Goal: Task Accomplishment & Management: Complete application form

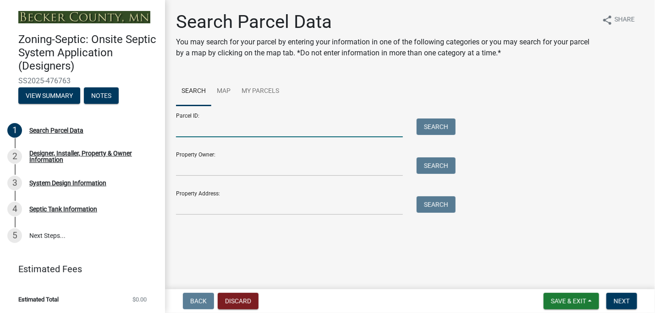
click at [185, 126] on input "Parcel ID:" at bounding box center [289, 128] width 227 height 19
type input "210304000"
click at [434, 130] on button "Search" at bounding box center [435, 127] width 39 height 16
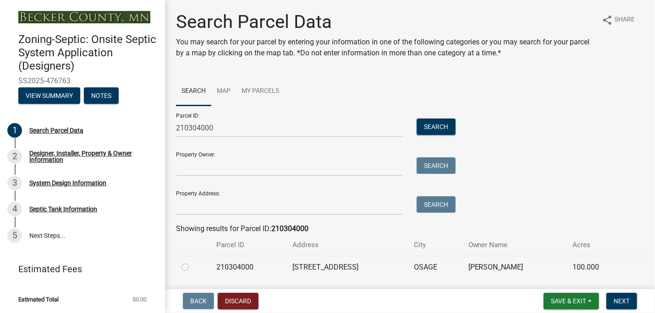
click at [192, 262] on label at bounding box center [192, 262] width 0 height 0
click at [192, 267] on input "radio" at bounding box center [195, 265] width 6 height 6
radio input "true"
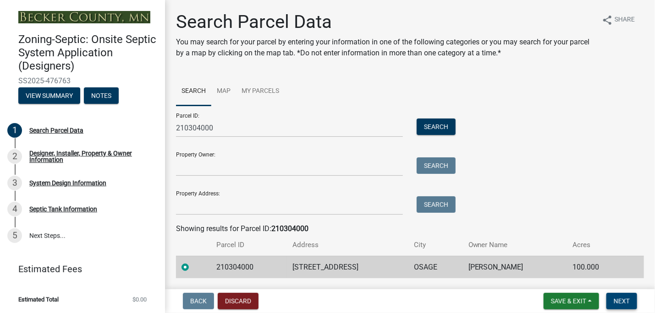
click at [617, 301] on span "Next" at bounding box center [621, 301] width 16 height 7
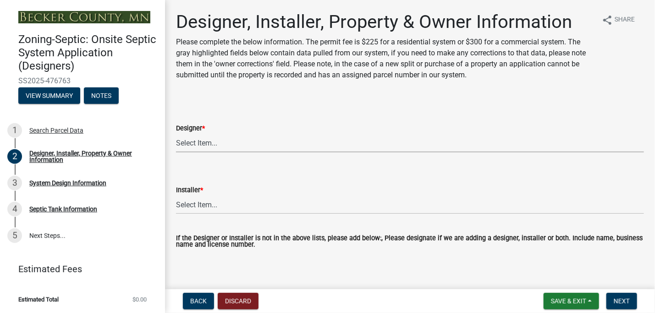
click at [196, 139] on select "Select Item... OTHER – Not listed (please add in next field and we will add to …" at bounding box center [410, 143] width 468 height 19
click at [176, 134] on select "Select Item... OTHER – Not listed (please add in next field and we will add to …" at bounding box center [410, 143] width 468 height 19
select select "994225a7-42e9-466a-829a-7f5d28df1be5"
click at [213, 201] on select "Select Item... OTHER – Not listed (please add in next field and we will add to …" at bounding box center [410, 205] width 468 height 19
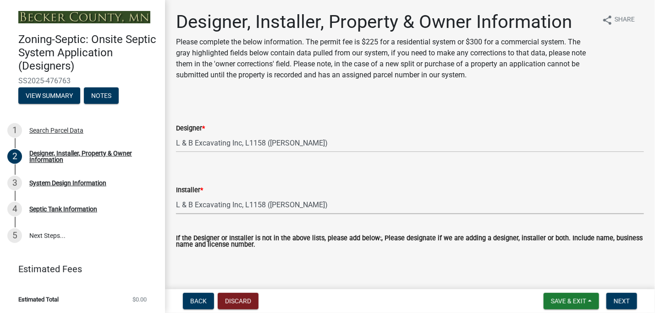
click at [176, 196] on select "Select Item... OTHER – Not listed (please add in next field and we will add to …" at bounding box center [410, 205] width 468 height 19
select select "d79458fe-e67b-42e3-a531-8994083ca76d"
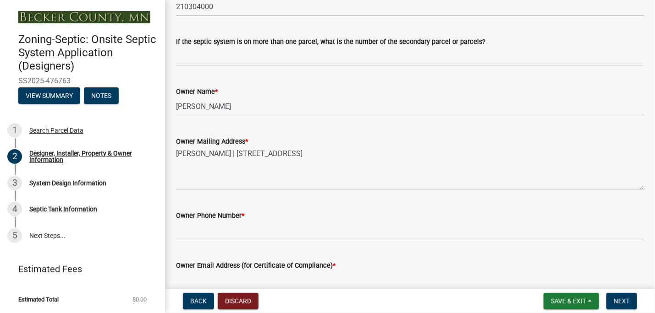
scroll to position [329, 0]
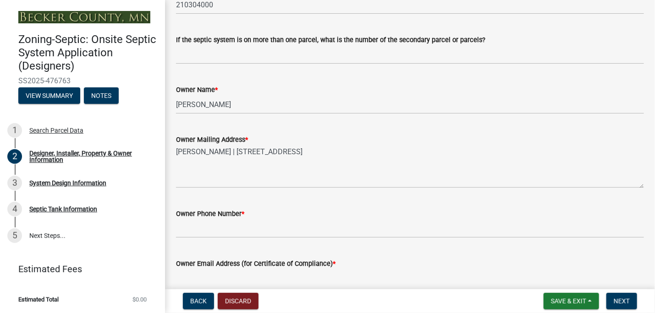
click at [212, 251] on div "Owner Email Address (for Certificate of Compliance) *" at bounding box center [410, 267] width 468 height 43
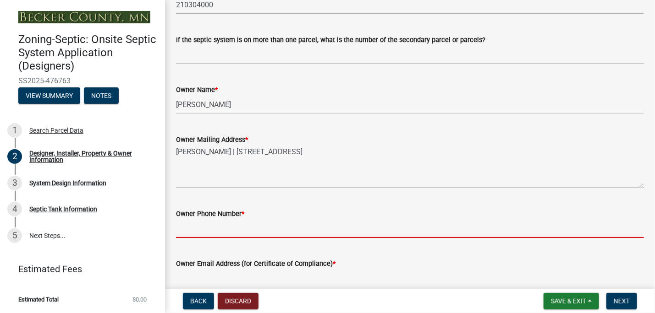
click at [191, 229] on input "Owner Phone Number *" at bounding box center [410, 228] width 468 height 19
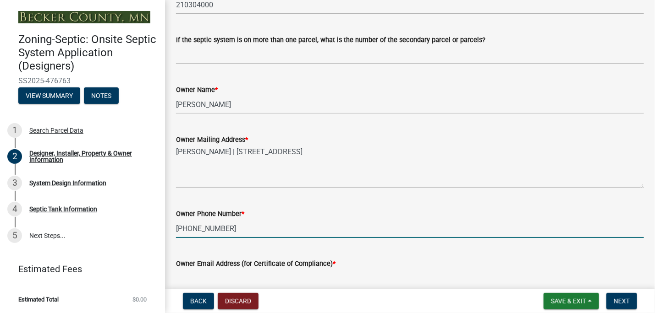
type input "[PHONE_NUMBER]"
click at [191, 282] on input "Owner Email Address (for Certificate of Compliance) *" at bounding box center [410, 278] width 468 height 19
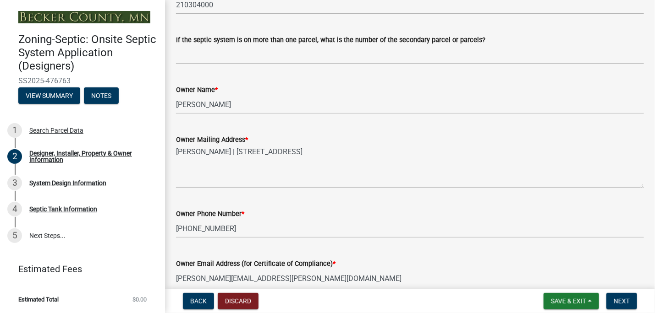
type input "[PERSON_NAME][EMAIL_ADDRESS][PERSON_NAME][DOMAIN_NAME]"
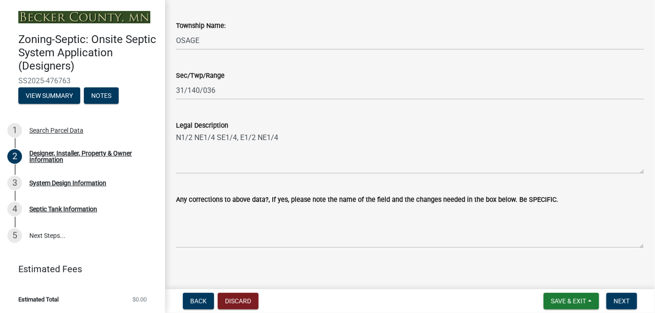
scroll to position [672, 0]
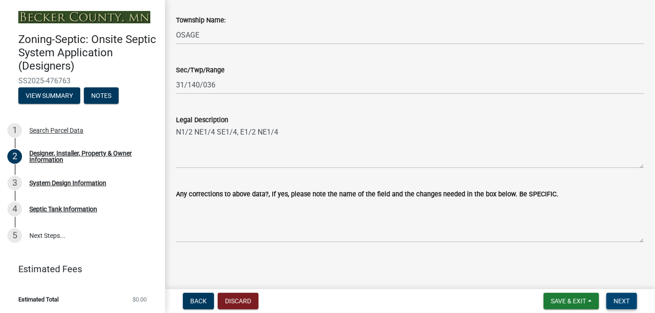
click at [622, 303] on span "Next" at bounding box center [621, 301] width 16 height 7
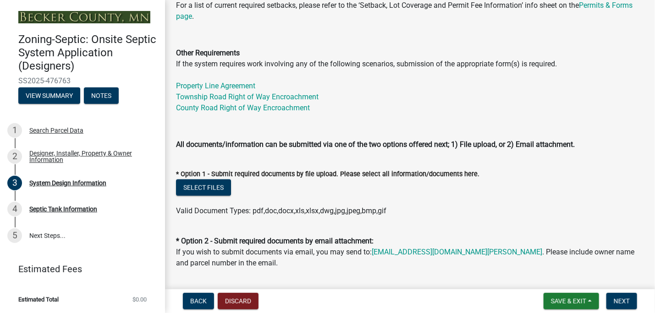
scroll to position [331, 0]
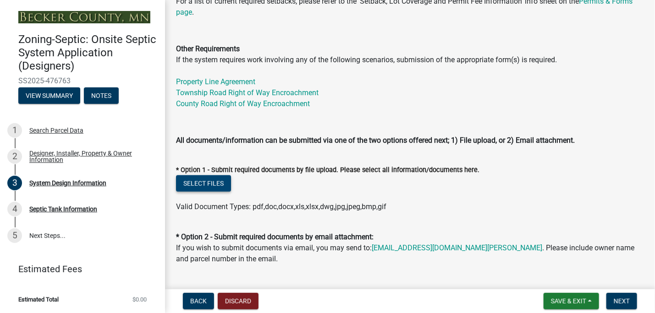
click at [212, 191] on button "Select files" at bounding box center [203, 183] width 55 height 16
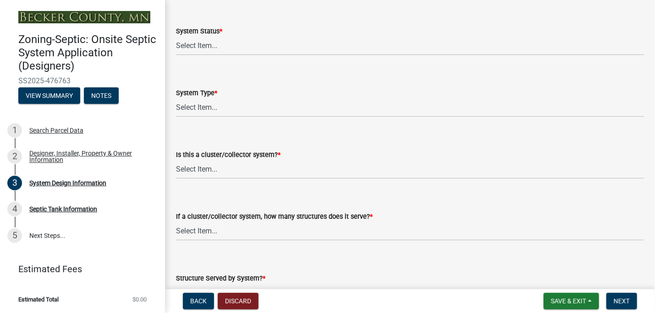
scroll to position [1198, 0]
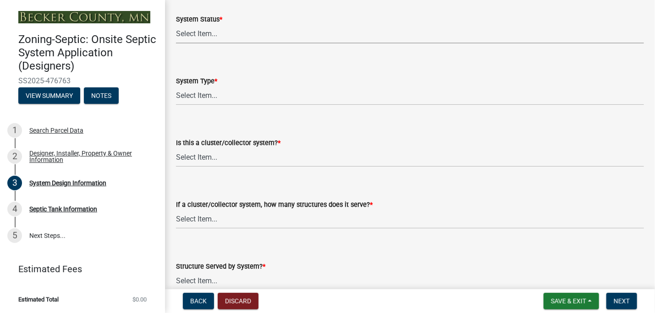
click at [217, 40] on select "Select Item... No Existing System Replacement System Failing System (Cesspool, …" at bounding box center [410, 34] width 468 height 19
click at [176, 35] on select "Select Item... No Existing System Replacement System Failing System (Cesspool, …" at bounding box center [410, 34] width 468 height 19
select select "55497d75-c43f-4635-a730-e0737ce05d56"
click at [204, 101] on select "Select Item... Type I Type II Type III Type IV Type V" at bounding box center [410, 96] width 468 height 19
click at [176, 97] on select "Select Item... Type I Type II Type III Type IV Type V" at bounding box center [410, 96] width 468 height 19
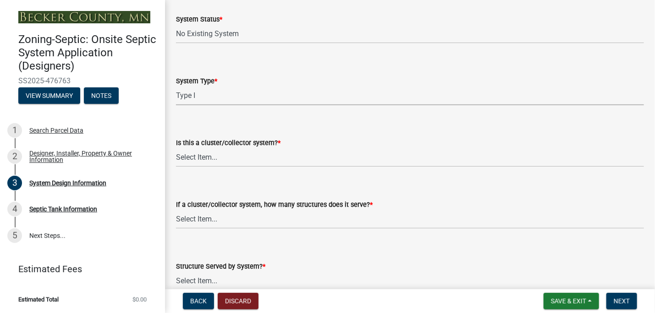
select select "25258e87-3ef9-4f1c-a5f1-75a1d463abfb"
click at [199, 166] on select "Select Item... Yes No" at bounding box center [410, 157] width 468 height 19
click at [176, 158] on select "Select Item... Yes No" at bounding box center [410, 157] width 468 height 19
select select "011fbff4-a41d-4a75-9bd8-71c7e6c69e0d"
click at [213, 229] on select "Select Item... Not a cluster/collector system 1 2 3 4 5 6 7 8 9 10" at bounding box center [410, 219] width 468 height 19
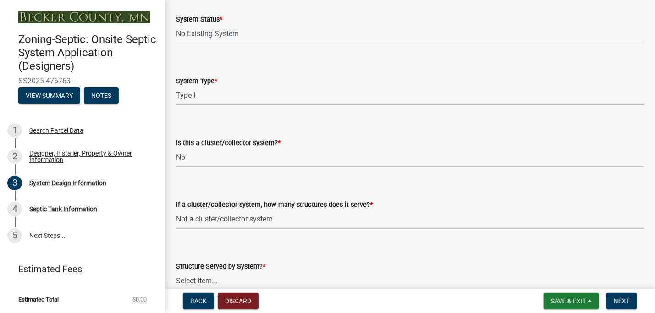
click at [176, 220] on select "Select Item... Not a cluster/collector system 1 2 3 4 5 6 7 8 9 10" at bounding box center [410, 219] width 468 height 19
select select "85fdfef2-2683-4311-b5d5-5505f6411127"
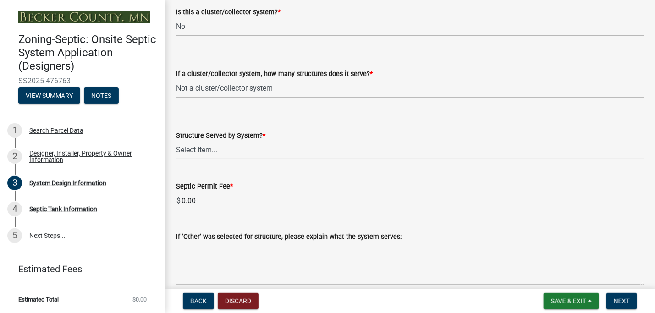
scroll to position [1336, 0]
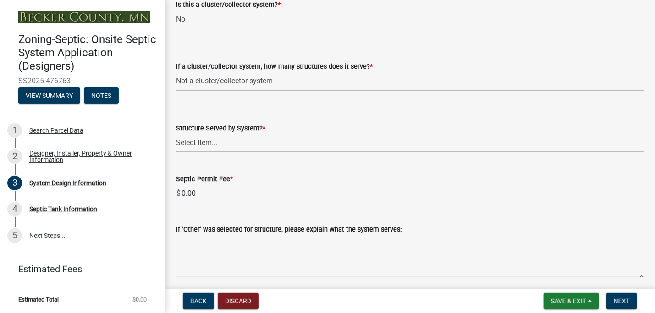
click at [189, 151] on select "Select Item... Commercial Resort Commercial - Non Resort Other Full-Time Dwelli…" at bounding box center [410, 143] width 468 height 19
click at [176, 144] on select "Select Item... Commercial Resort Commercial - Non Resort Other Full-Time Dwelli…" at bounding box center [410, 143] width 468 height 19
select select "d95a9312-c8a1-4ec7-8581-25dbcf440a1f"
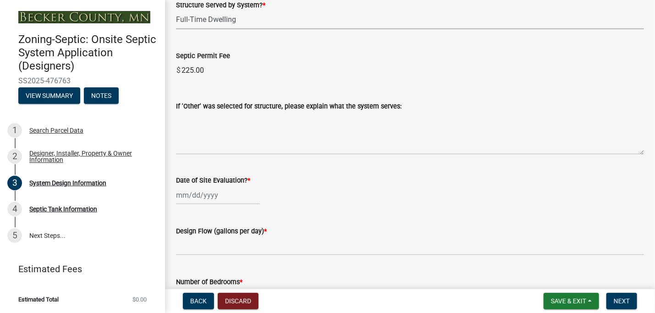
scroll to position [1467, 0]
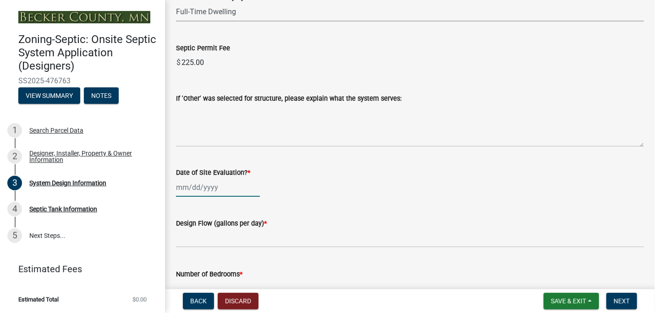
click at [209, 197] on div at bounding box center [218, 187] width 84 height 19
select select "9"
select select "2025"
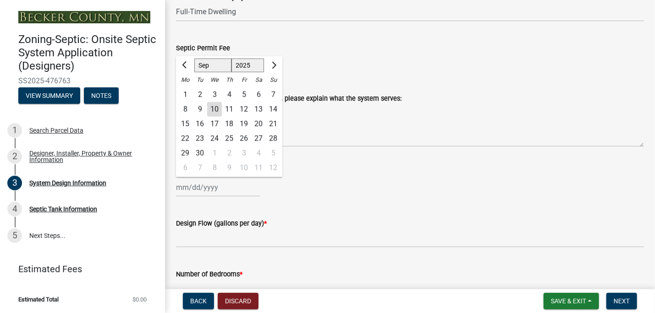
click at [214, 117] on div "10" at bounding box center [214, 109] width 15 height 15
type input "[DATE]"
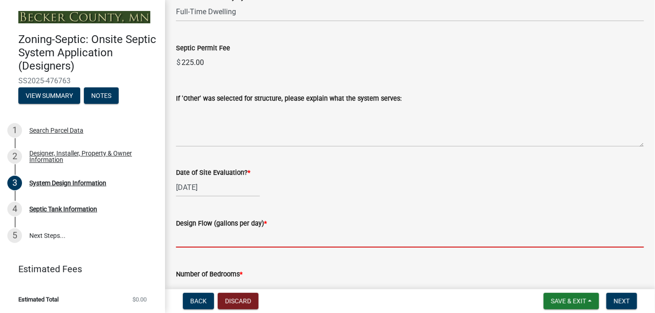
click at [189, 246] on input "text" at bounding box center [410, 238] width 468 height 19
type input "600"
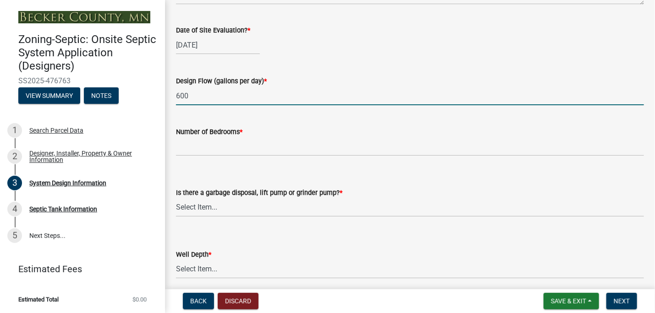
scroll to position [1614, 0]
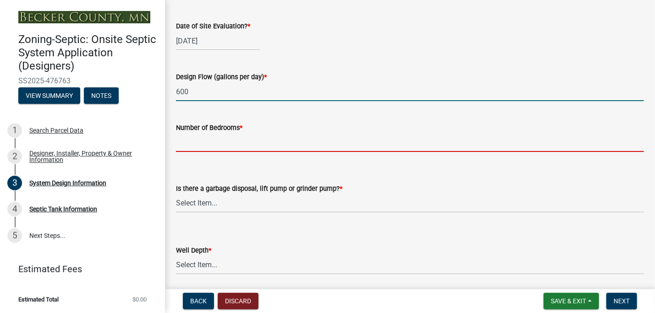
click at [186, 152] on input "Number of Bedrooms *" at bounding box center [410, 142] width 468 height 19
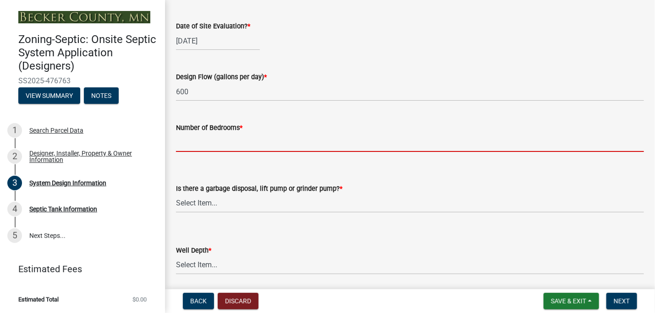
type input "4"
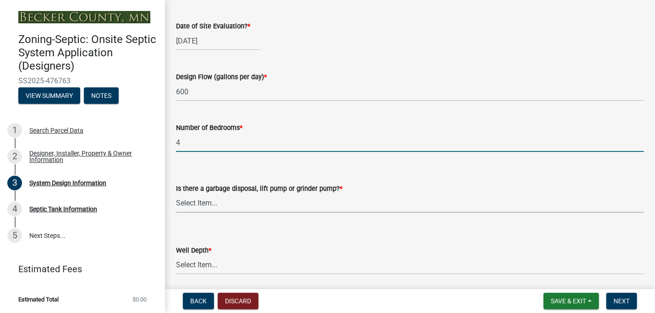
click at [207, 207] on select "Select Item... Yes No" at bounding box center [410, 203] width 468 height 19
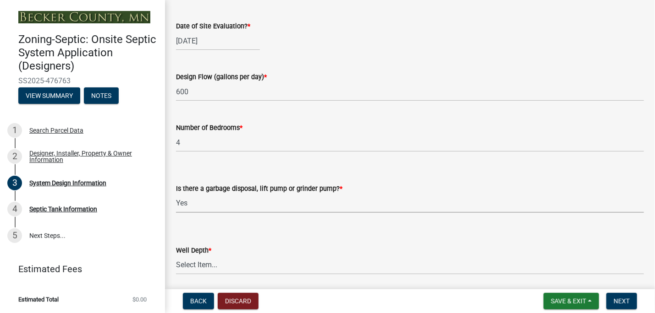
click at [176, 204] on select "Select Item... Yes No" at bounding box center [410, 203] width 468 height 19
select select "1002d2f5-04ee-41f0-9277-2fadb170a736"
click at [192, 275] on select "Select Item... Deep Well Shallow Well Well not yet installed - To be drilled No…" at bounding box center [410, 265] width 468 height 19
click at [176, 266] on select "Select Item... Deep Well Shallow Well Well not yet installed - To be drilled No…" at bounding box center [410, 265] width 468 height 19
select select "ef698bf5-6172-44c1-9ffb-522c07469aed"
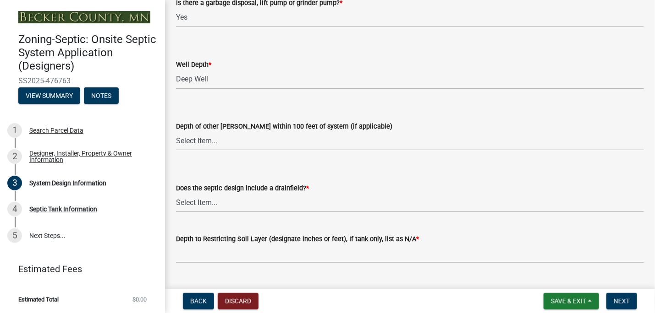
scroll to position [1812, 0]
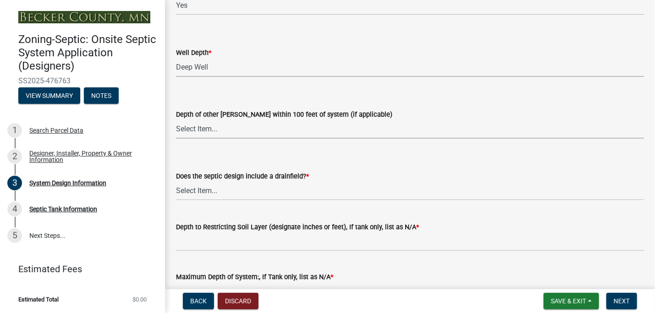
click at [206, 136] on select "Select Item... Deep Well Shallow Well No other [PERSON_NAME]" at bounding box center [410, 129] width 468 height 19
click at [176, 130] on select "Select Item... Deep Well Shallow Well No other [PERSON_NAME]" at bounding box center [410, 129] width 468 height 19
select select "384fc250-a67e-4e5e-a6e0-19116deb63e7"
click at [198, 201] on select "Select Item... Yes No Existing - COC must by submitted" at bounding box center [410, 191] width 468 height 19
click at [176, 191] on select "Select Item... Yes No Existing - COC must by submitted" at bounding box center [410, 191] width 468 height 19
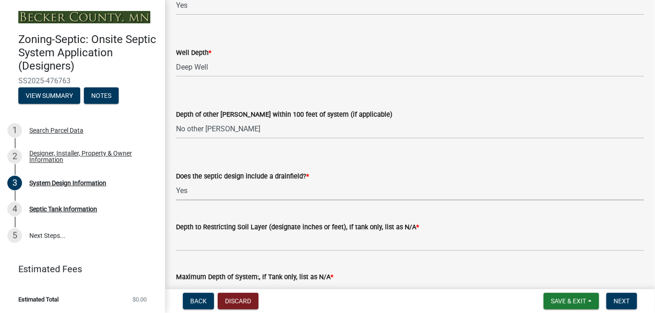
select select "a0c59fcd-b61c-4c3a-90a8-e70849750c47"
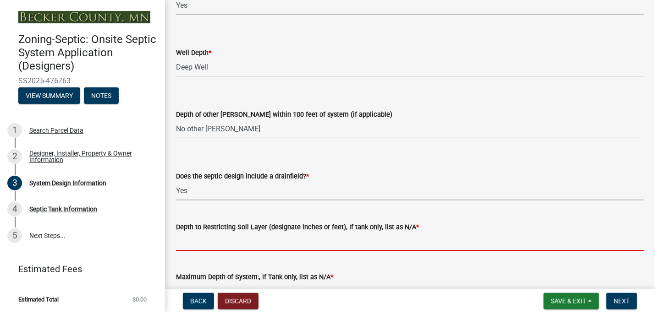
click at [191, 251] on input "Depth to Restricting Soil Layer (designate inches or feet), If tank only, list …" at bounding box center [410, 242] width 468 height 19
type input "84"+"
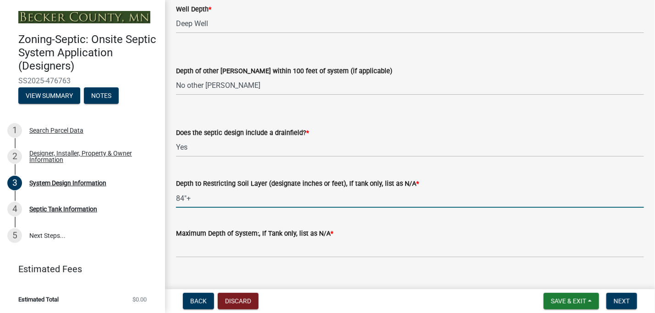
scroll to position [1880, 0]
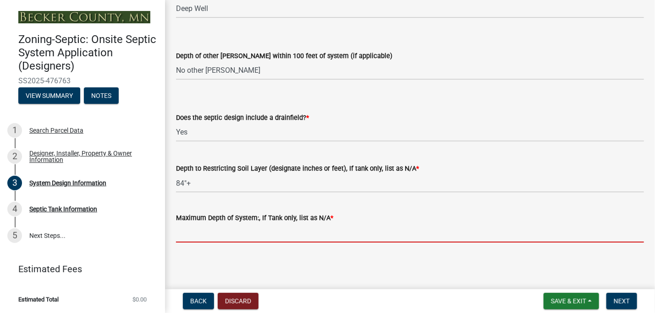
click at [193, 235] on input "Maximum Depth of System:, If Tank only, list as N/A *" at bounding box center [410, 233] width 468 height 19
type input "48""
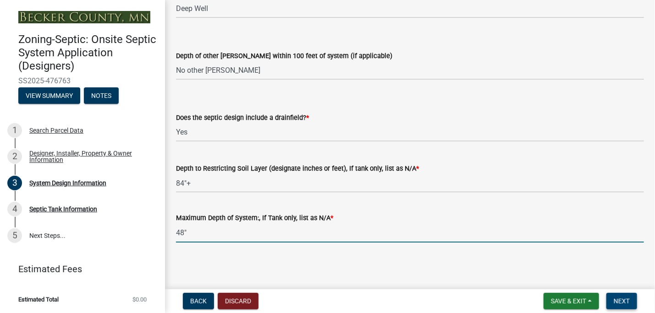
click at [626, 305] on span "Next" at bounding box center [621, 301] width 16 height 7
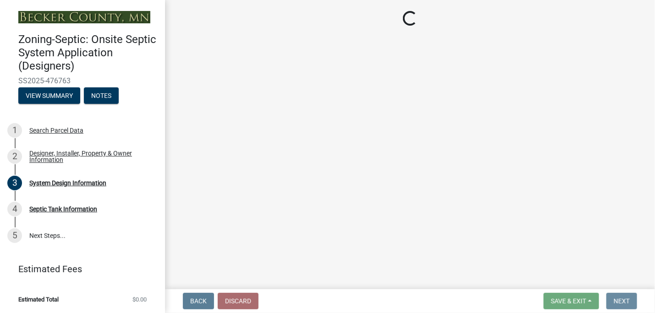
scroll to position [0, 0]
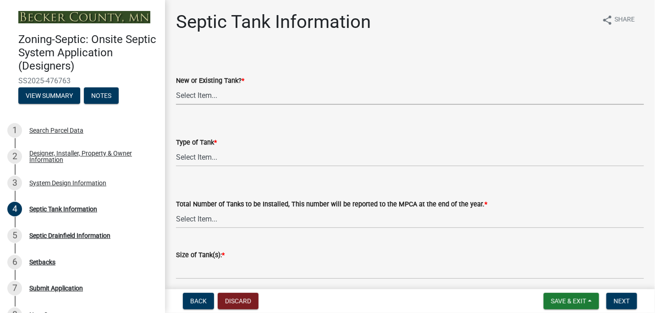
click at [196, 92] on select "Select Item... New Existing Both -New and Existing Tank" at bounding box center [410, 95] width 468 height 19
click at [176, 86] on select "Select Item... New Existing Both -New and Existing Tank" at bounding box center [410, 95] width 468 height 19
select select "f9fbe67c-c1cf-4a63-8ad4-799ce56b7f21"
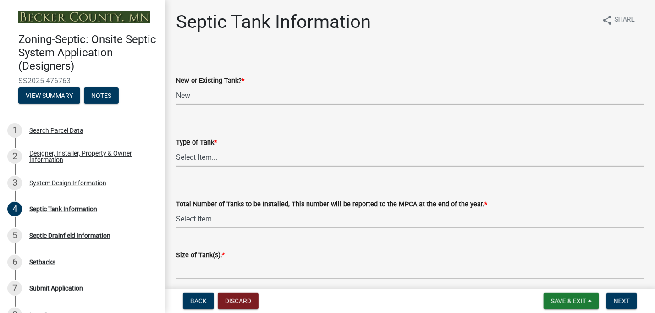
click at [193, 156] on select "Select Item... Single Septic Tank Compartmented Tank Single Tank plus Compartme…" at bounding box center [410, 157] width 468 height 19
click at [176, 148] on select "Select Item... Single Septic Tank Compartmented Tank Single Tank plus Compartme…" at bounding box center [410, 157] width 468 height 19
select select "8af00ff6-ccdf-43a1-aa9f-9d195177e029"
click at [195, 222] on select "Select Item... 0 1 2 3 4" at bounding box center [410, 219] width 468 height 19
click at [176, 210] on select "Select Item... 0 1 2 3 4" at bounding box center [410, 219] width 468 height 19
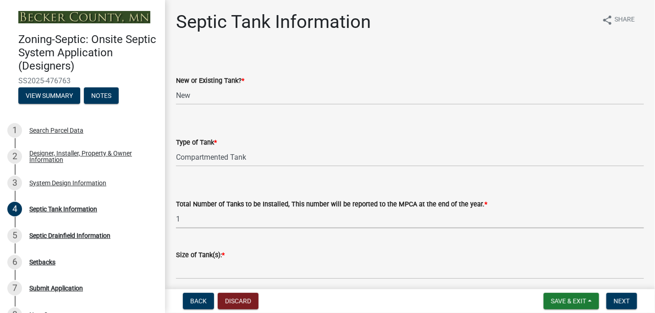
select select "52556460-45fa-4026-a6c2-c70bb0823cb5"
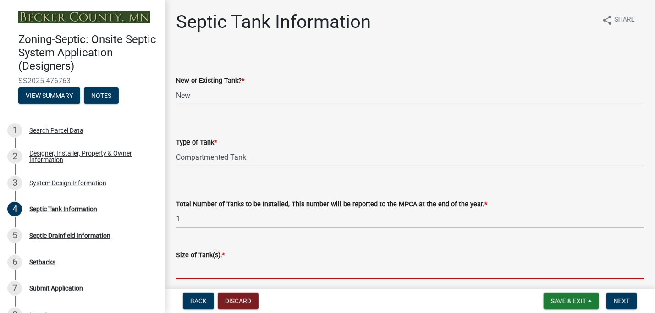
click at [190, 269] on input "Size of Tank(s): *" at bounding box center [410, 270] width 468 height 19
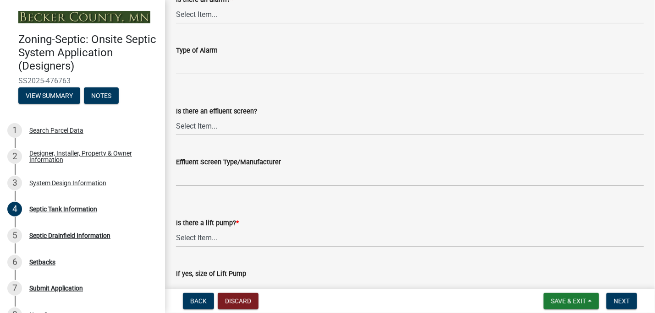
scroll to position [319, 0]
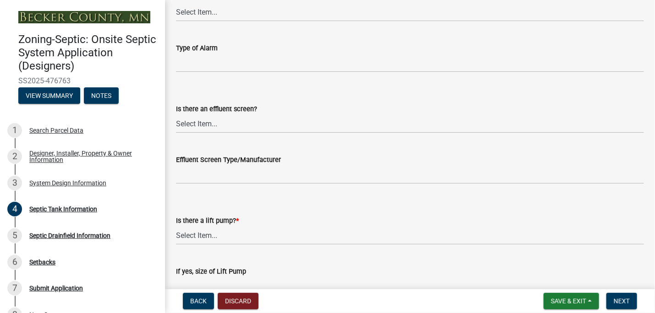
type input "22250 2 compartment"
click at [199, 13] on select "Select Item... Yes No" at bounding box center [410, 12] width 468 height 19
click at [176, 3] on select "Select Item... Yes No" at bounding box center [410, 12] width 468 height 19
select select "16f08e72-e833-4cd6-9035-d5a26ecbf3c9"
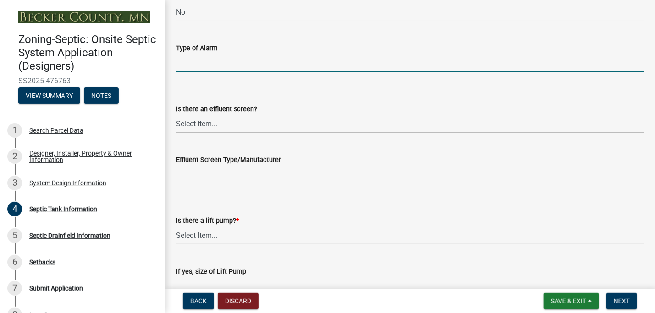
click at [195, 60] on input "Type of Alarm" at bounding box center [410, 63] width 468 height 19
type input "mechanical"
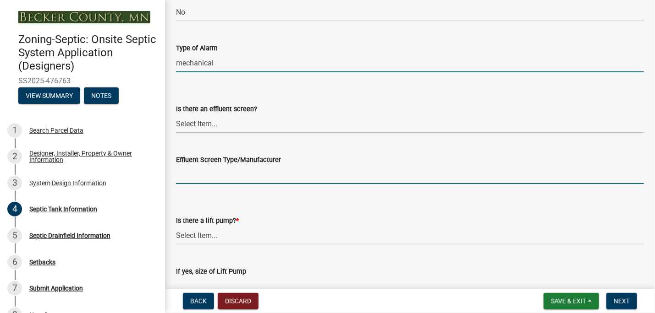
type input "none"
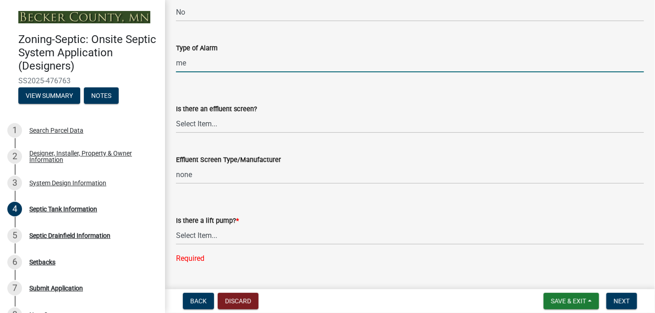
type input "m"
type input "none"
click at [192, 124] on select "Select Item... Yes No" at bounding box center [410, 124] width 468 height 19
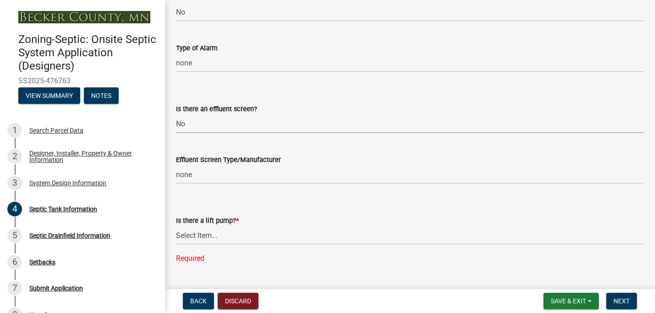
click at [176, 115] on select "Select Item... Yes No" at bounding box center [410, 124] width 468 height 19
select select "a956bcdf-8f12-4f61-bfc1-a6e229dc0595"
click at [206, 232] on select "Select Item... Yes No" at bounding box center [410, 235] width 468 height 19
click at [176, 226] on select "Select Item... Yes No" at bounding box center [410, 235] width 468 height 19
select select "ba43cfd8-3223-4e93-a41d-8bc71aa45820"
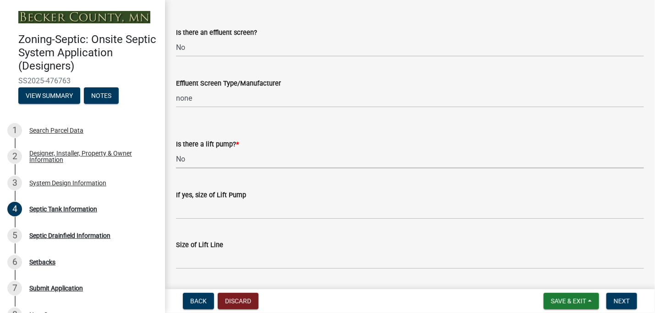
scroll to position [421, 0]
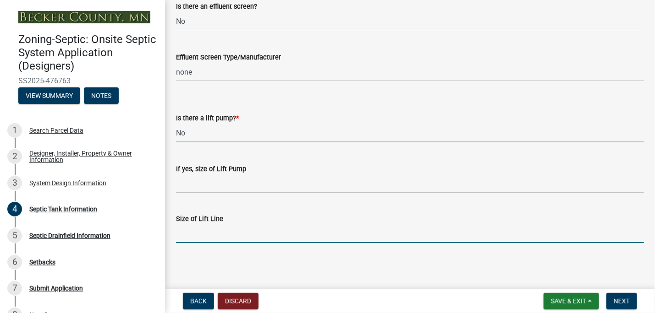
drag, startPoint x: 443, startPoint y: 242, endPoint x: 550, endPoint y: 243, distance: 106.7
click at [443, 242] on input "Size of Lift Line" at bounding box center [410, 233] width 468 height 19
click at [622, 300] on span "Next" at bounding box center [621, 301] width 16 height 7
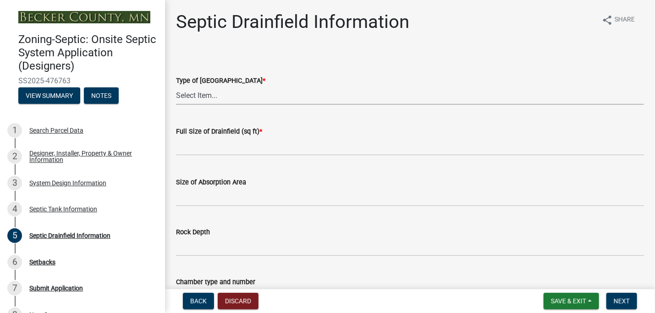
click at [193, 94] on select "Select Item... Chamber Trench Rock Trench Gravelless Mound Pressure Bed Seepage…" at bounding box center [410, 95] width 468 height 19
click at [176, 86] on select "Select Item... Chamber Trench Rock Trench Gravelless Mound Pressure Bed Seepage…" at bounding box center [410, 95] width 468 height 19
select select "aff5a67c-96fc-4cda-a582-7f2b3a4cd22a"
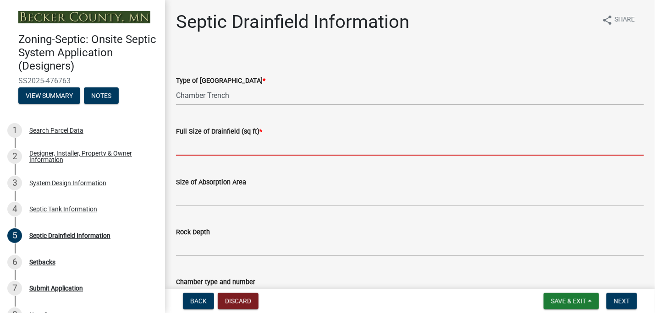
click at [190, 145] on input "text" at bounding box center [410, 146] width 468 height 19
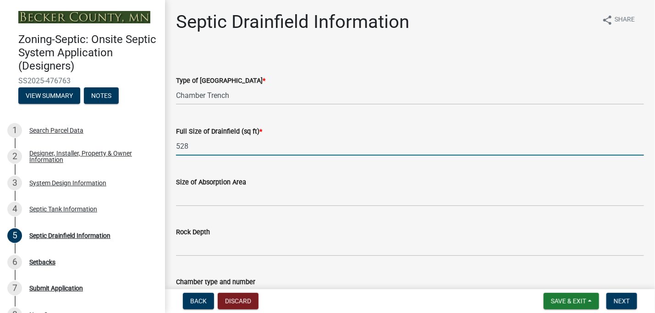
type input "528"
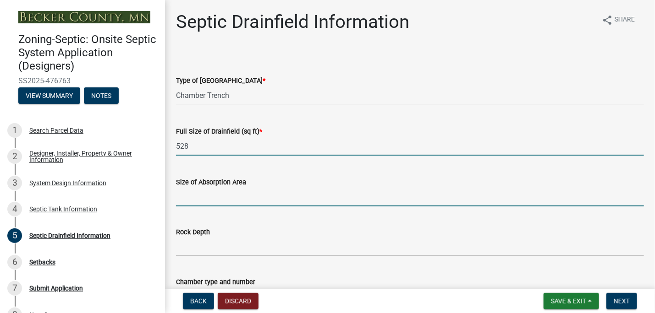
click at [189, 195] on input "Size of Absorption Area" at bounding box center [410, 197] width 468 height 19
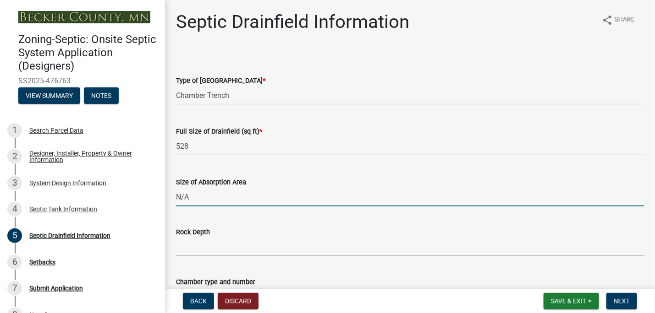
type input "N/A"
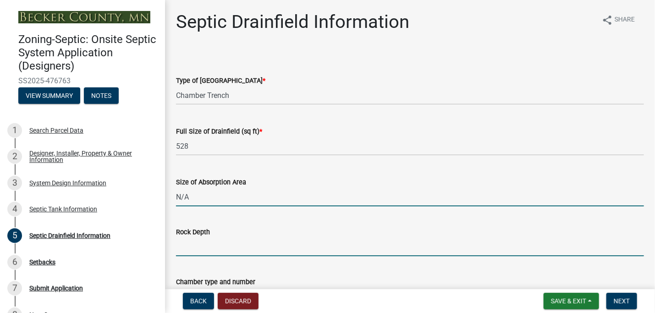
click at [182, 248] on input "Rock Depth" at bounding box center [410, 247] width 468 height 19
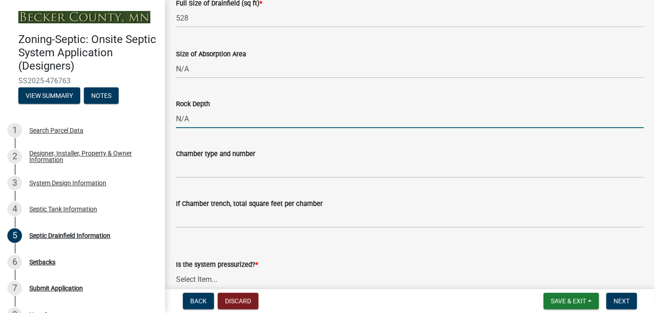
scroll to position [130, 0]
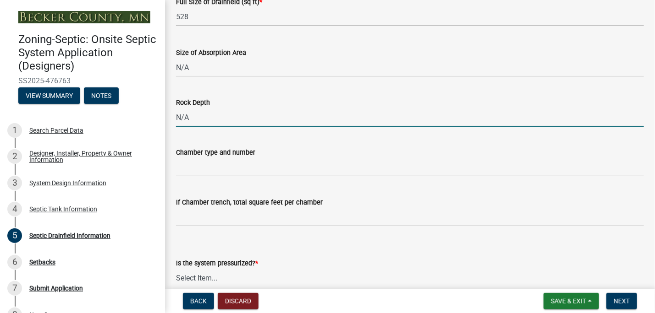
type input "N/A"
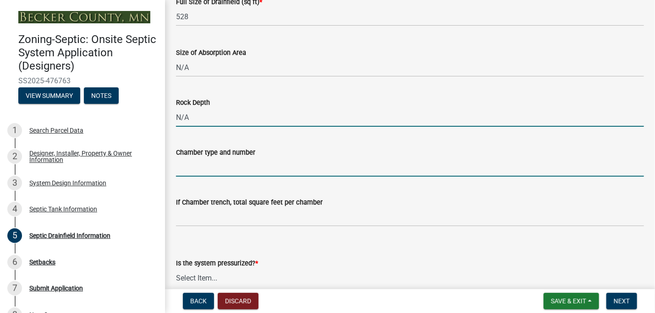
click at [187, 168] on input "Chamber type and number" at bounding box center [410, 167] width 468 height 19
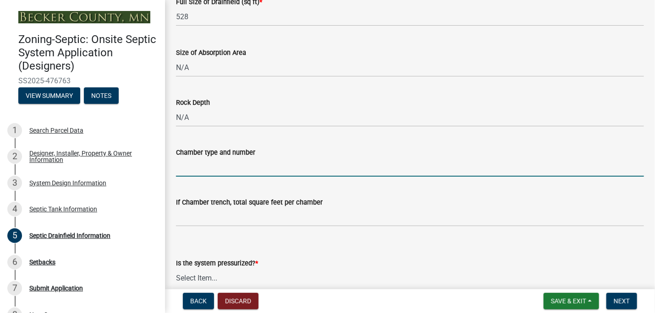
type input "infiltrator quick 4 44 of them"
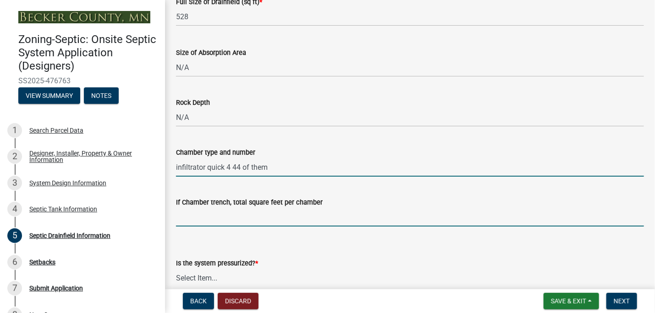
type input "12"
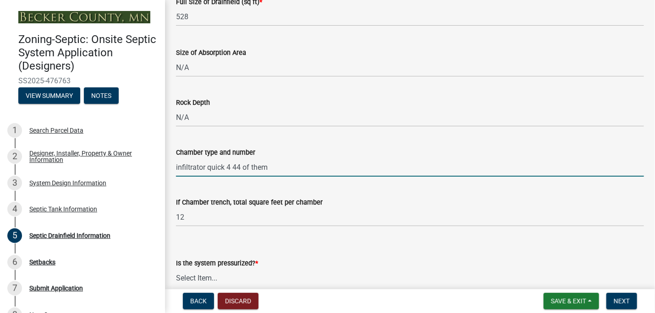
type input ".1-5"
click at [194, 278] on select "Select Item... Yes No" at bounding box center [410, 278] width 468 height 19
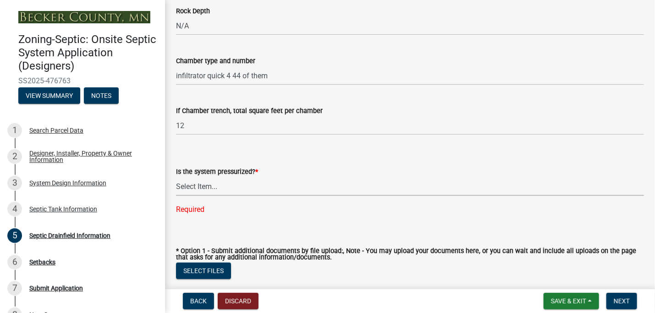
scroll to position [223, 0]
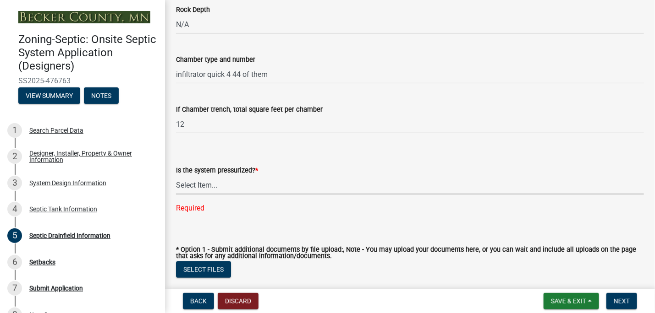
click at [206, 186] on select "Select Item... Yes No" at bounding box center [410, 185] width 468 height 19
click at [176, 176] on select "Select Item... Yes No" at bounding box center [410, 185] width 468 height 19
select select "8e987edc-9e69-430b-9b11-ad589d3299ec"
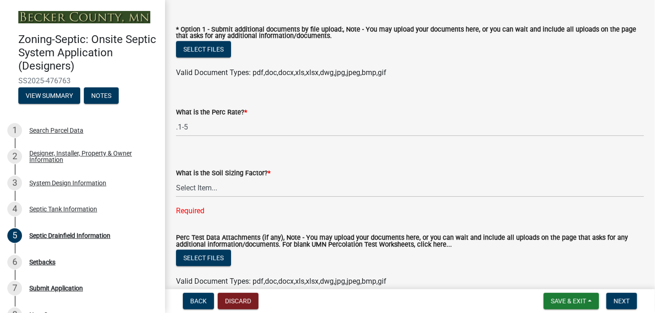
scroll to position [427, 0]
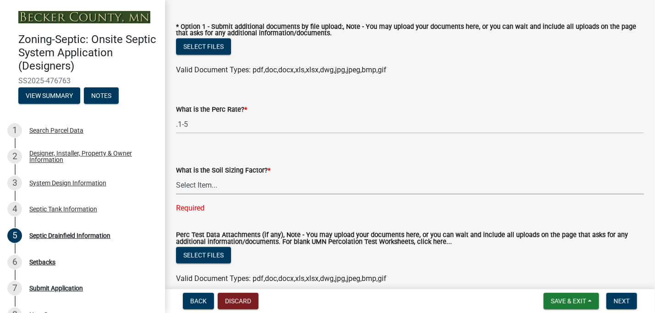
click at [220, 185] on select "Select Item... 0.00 0.24 0.45 0.50 0.60 0.78 .83 1.27 1.67" at bounding box center [410, 185] width 468 height 19
click at [176, 176] on select "Select Item... 0.00 0.24 0.45 0.50 0.60 0.78 .83 1.27 1.67" at bounding box center [410, 185] width 468 height 19
select select "dac4ac35-55b4-499a-b025-a1e3fbf96bb4"
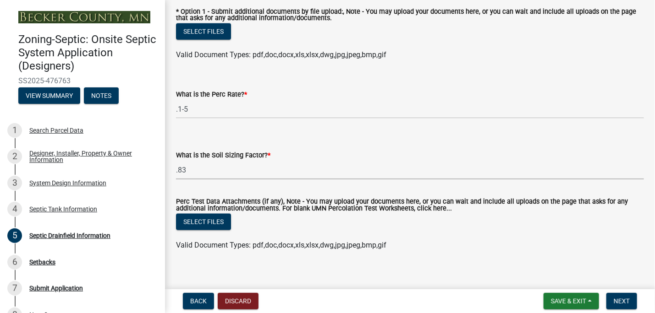
scroll to position [452, 0]
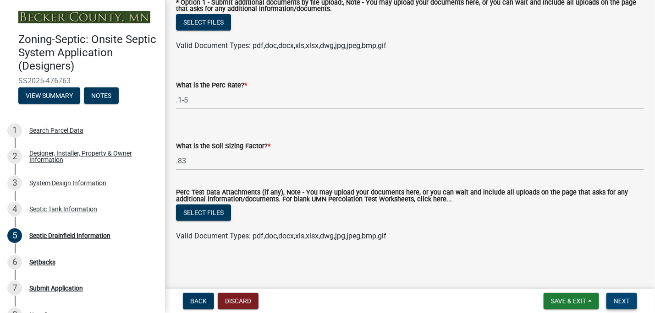
click at [624, 298] on span "Next" at bounding box center [621, 301] width 16 height 7
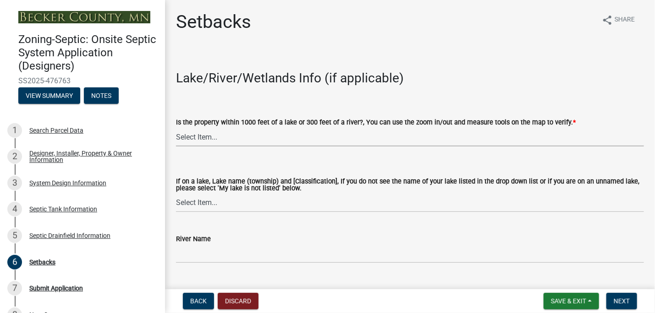
click at [188, 138] on select "Select Item... Yes No" at bounding box center [410, 137] width 468 height 19
click at [176, 128] on select "Select Item... Yes No" at bounding box center [410, 137] width 468 height 19
select select "479aafb6-b6e6-4f54-9b3a-e9d3c09fb6b0"
click at [206, 206] on select "Select Item... [GEOGRAPHIC_DATA] is not listed below [GEOGRAPHIC_DATA] ([GEOGRA…" at bounding box center [410, 203] width 468 height 19
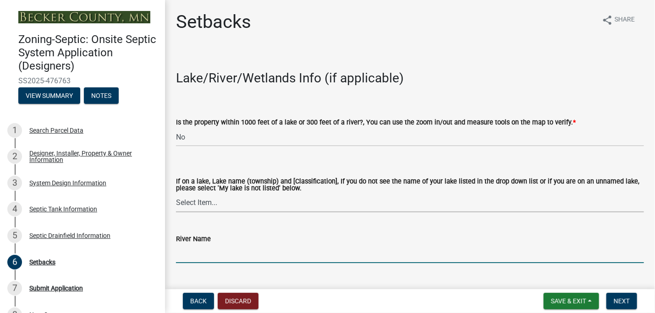
click at [198, 253] on input "River Name" at bounding box center [410, 254] width 468 height 19
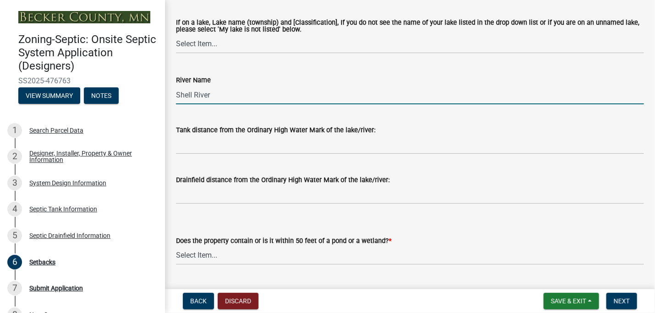
scroll to position [166, 0]
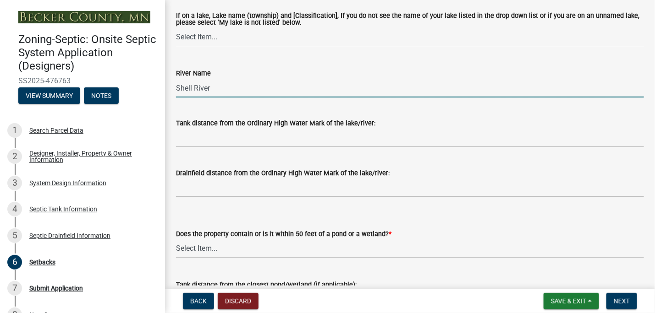
type input "Shell River"
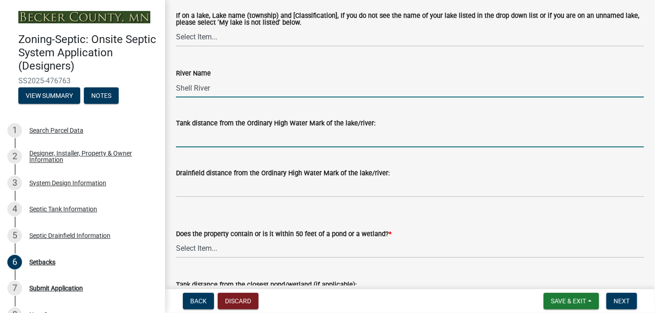
click at [189, 141] on input "Tank distance from the Ordinary High Water Mark of the lake/river:" at bounding box center [410, 138] width 468 height 19
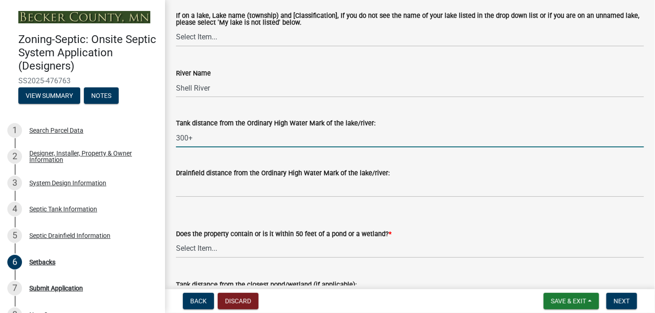
type input "300+"
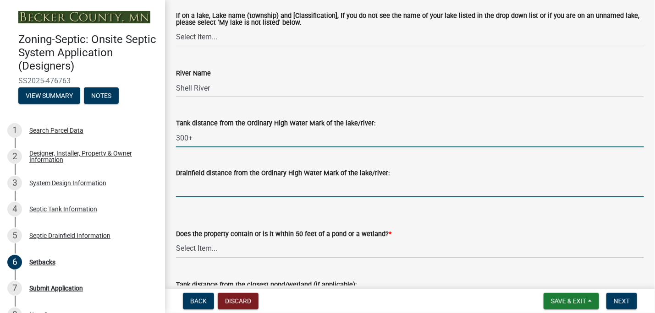
click at [179, 187] on input "Drainfield distance from the Ordinary High Water Mark of the lake/river:" at bounding box center [410, 188] width 468 height 19
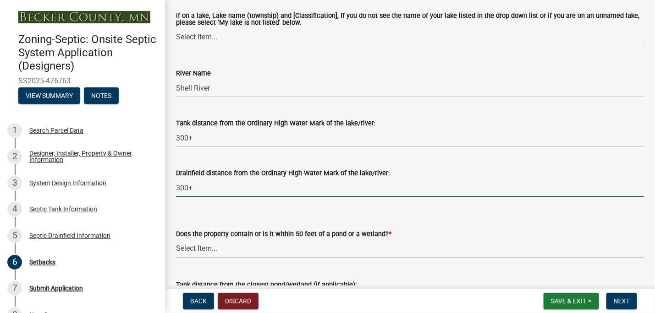
type input "300+"
click at [203, 250] on select "Select Item... Yes No" at bounding box center [410, 249] width 468 height 19
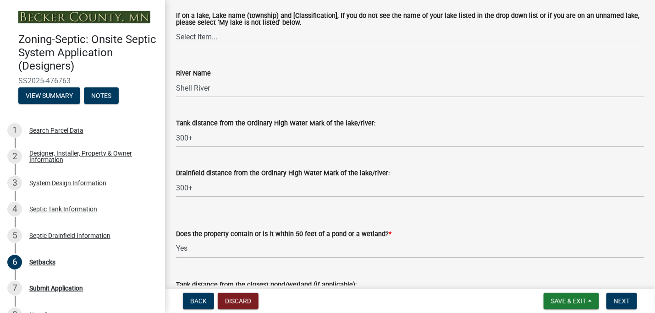
click at [176, 240] on select "Select Item... Yes No" at bounding box center [410, 249] width 468 height 19
select select "4f16557e-0b2e-47e3-8cf2-f05cc2293782"
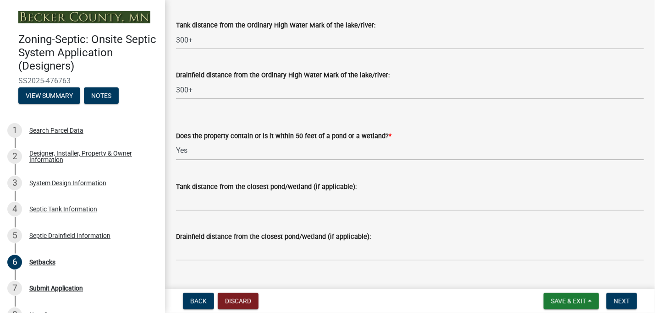
scroll to position [275, 0]
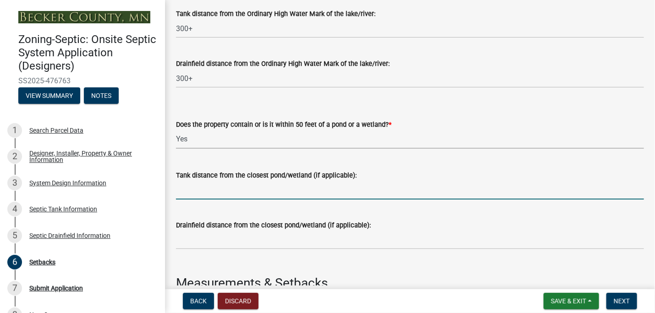
click at [197, 191] on input "Tank distance from the closest pond/wetland (if applicable):" at bounding box center [410, 190] width 468 height 19
type input "300+"
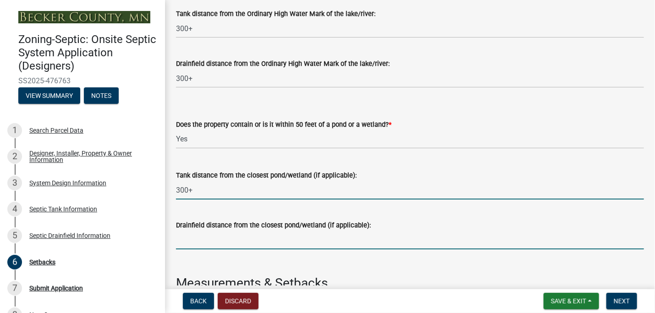
click at [186, 247] on input "Drainfield distance from the closest pond/wetland (if applicable):" at bounding box center [410, 240] width 468 height 19
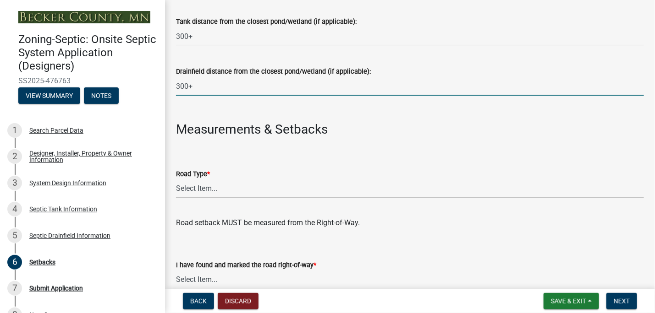
scroll to position [436, 0]
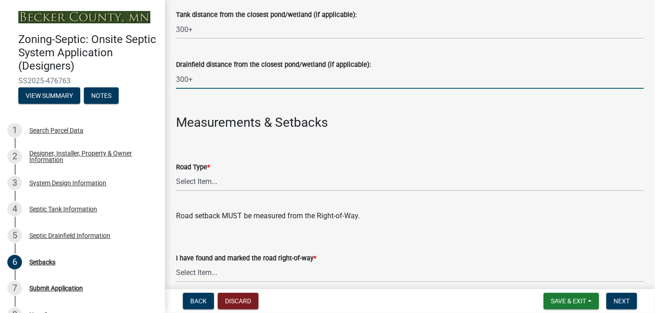
type input "300+"
click at [207, 178] on select "Select Item... State County Public / Township Private Easement [GEOGRAPHIC_DATA]" at bounding box center [410, 182] width 468 height 19
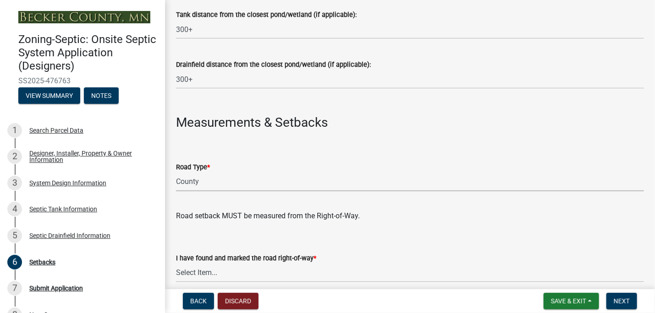
click at [176, 173] on select "Select Item... State County Public / Township Private Easement [GEOGRAPHIC_DATA]" at bounding box center [410, 182] width 468 height 19
select select "341aaaa4-06c5-40e5-817d-62b65c9e97ec"
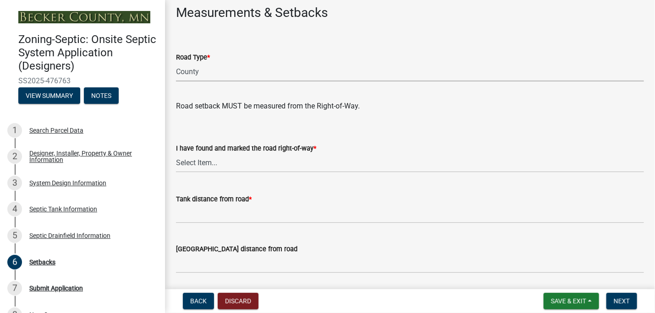
scroll to position [553, 0]
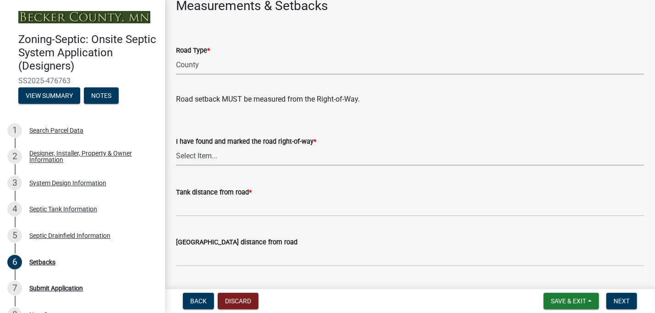
click at [201, 149] on select "Select Item... Yes No" at bounding box center [410, 156] width 468 height 19
click at [176, 147] on select "Select Item... Yes No" at bounding box center [410, 156] width 468 height 19
select select "2c0c9673-cfd8-4d5e-8ea6-73593e257713"
click at [191, 194] on label "Tank distance from road *" at bounding box center [214, 193] width 76 height 6
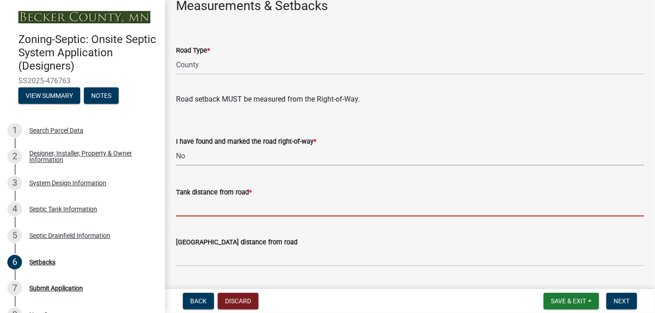
click at [191, 198] on input "Tank distance from road *" at bounding box center [410, 207] width 468 height 19
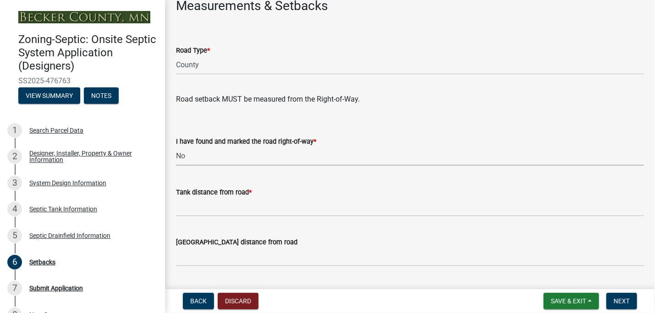
click at [191, 194] on label "Tank distance from road *" at bounding box center [214, 193] width 76 height 6
click at [191, 198] on input "Tank distance from road *" at bounding box center [410, 207] width 468 height 19
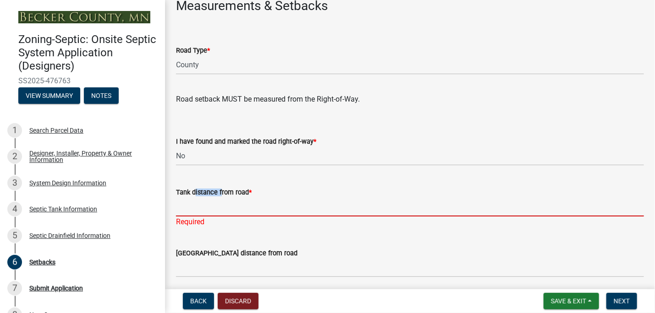
drag, startPoint x: 191, startPoint y: 194, endPoint x: 186, endPoint y: 210, distance: 16.9
click at [186, 210] on input "Tank distance from road *" at bounding box center [410, 207] width 468 height 19
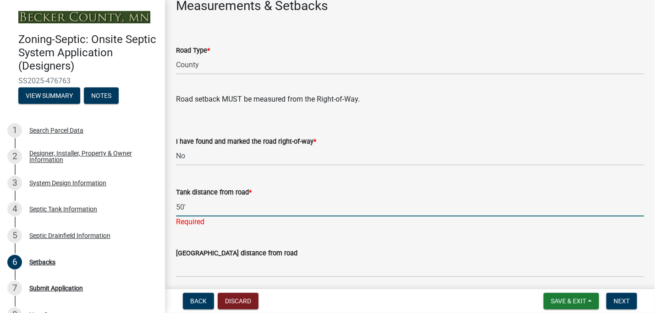
type input "50'"
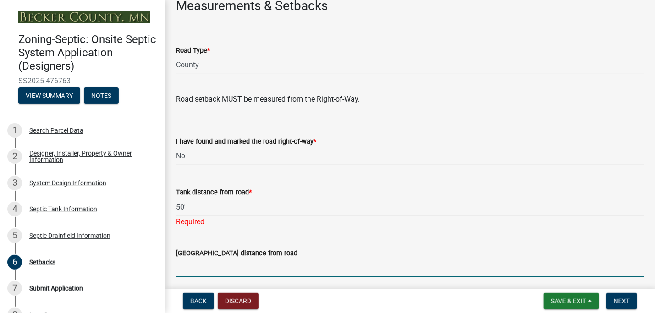
click at [185, 264] on input "[GEOGRAPHIC_DATA] distance from road" at bounding box center [410, 268] width 468 height 19
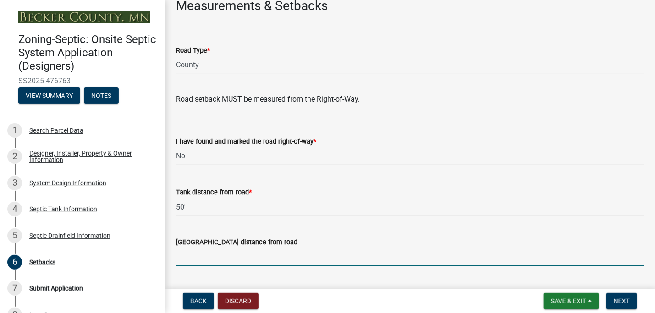
click at [185, 257] on input "[GEOGRAPHIC_DATA] distance from road" at bounding box center [410, 257] width 468 height 19
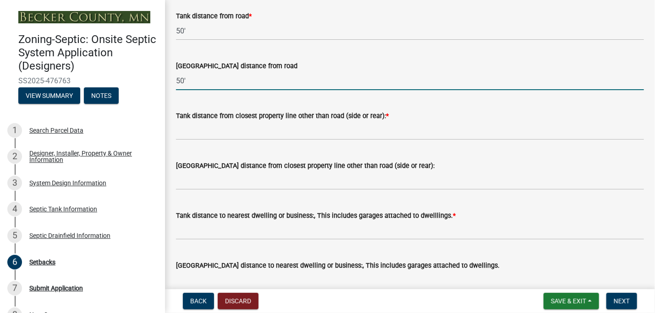
scroll to position [736, 0]
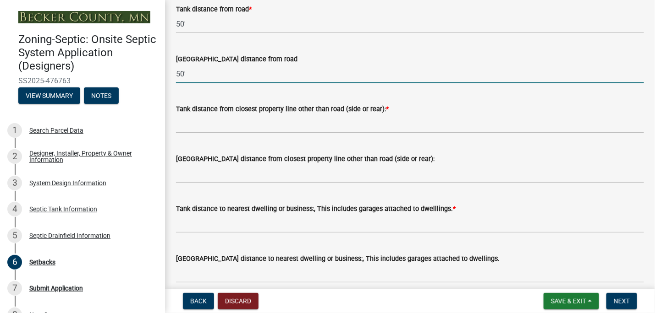
type input "50'"
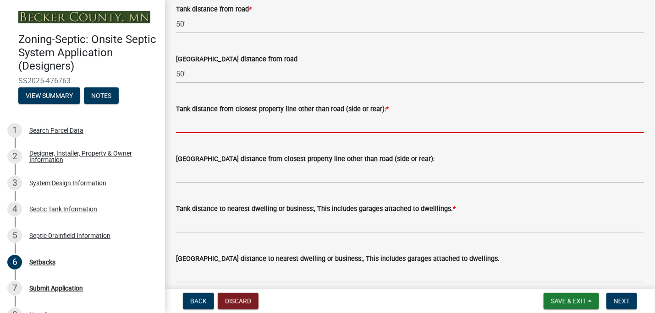
click at [195, 123] on input "Tank distance from closest property line other than road (side or rear): *" at bounding box center [410, 124] width 468 height 19
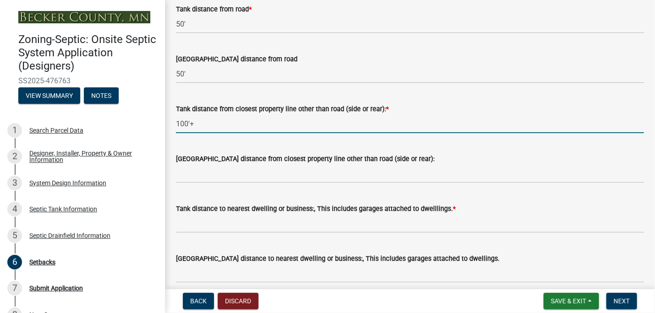
type input "100'+"
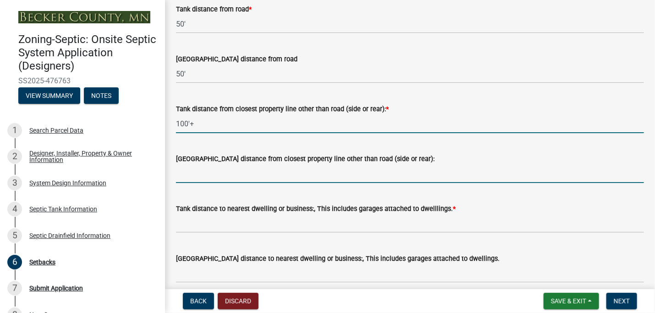
click at [185, 176] on input "[GEOGRAPHIC_DATA] distance from closest property line other than road (side or …" at bounding box center [410, 173] width 468 height 19
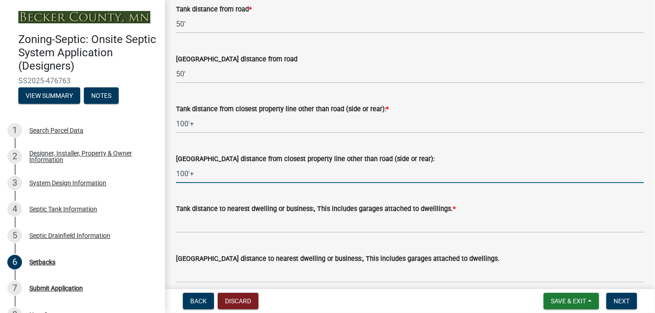
type input "100'+"
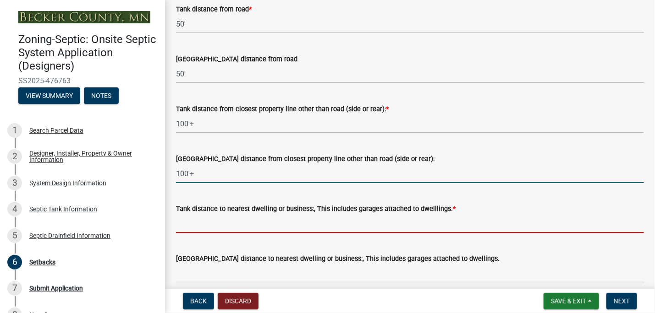
click at [186, 226] on input "Tank distance to nearest dwelling or business:, This includes garages attached …" at bounding box center [410, 223] width 468 height 19
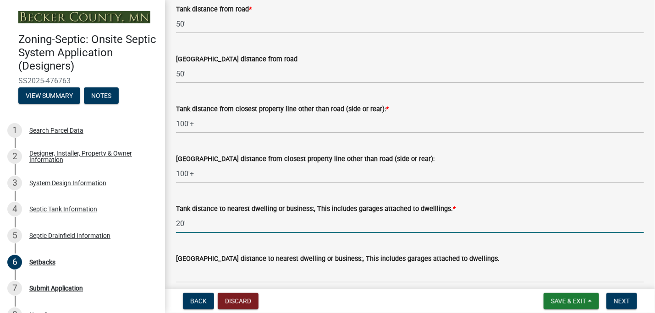
type input "20'"
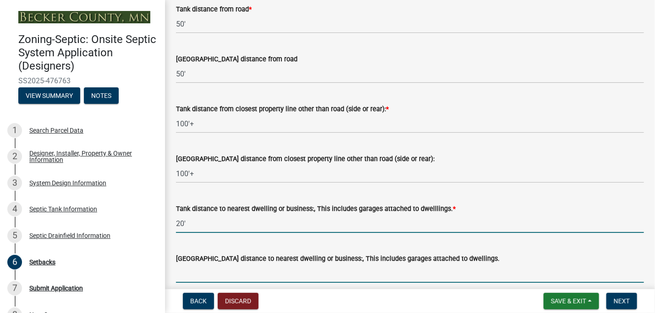
click at [194, 267] on input "[GEOGRAPHIC_DATA] distance to nearest dwelling or business:, This includes gara…" at bounding box center [410, 273] width 468 height 19
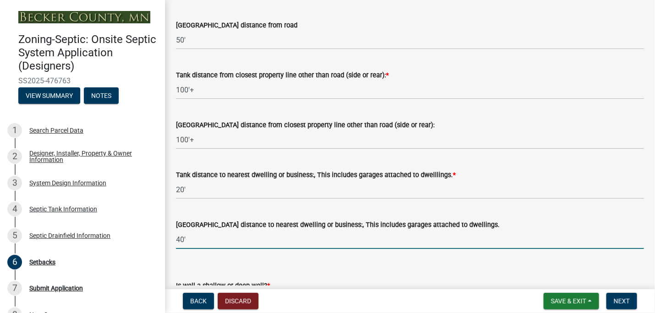
scroll to position [868, 0]
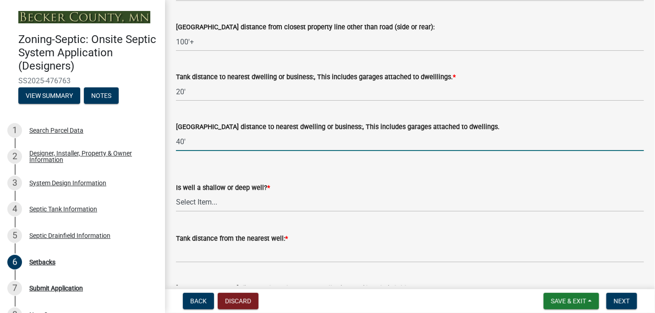
type input "40'"
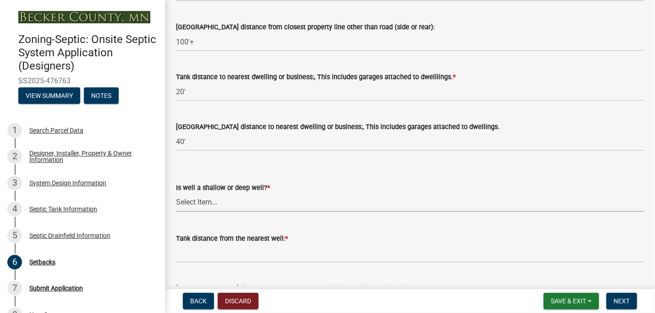
click at [196, 207] on select "Select Item... Deep Well Shallow Well No Well - Connected or to be connected to…" at bounding box center [410, 202] width 468 height 19
click at [196, 202] on select "Select Item... Deep Well Shallow Well No Well - Connected or to be connected to…" at bounding box center [410, 202] width 468 height 19
click at [176, 193] on select "Select Item... Deep Well Shallow Well No Well - Connected or to be connected to…" at bounding box center [410, 202] width 468 height 19
select select "cf78f1da-f066-4305-88a2-864abad1fa52"
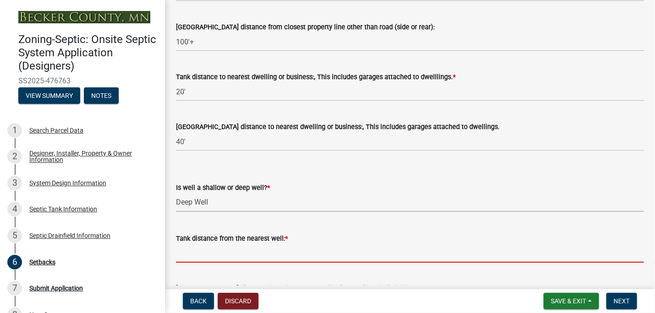
click at [189, 251] on input "Tank distance from the nearest well: *" at bounding box center [410, 253] width 468 height 19
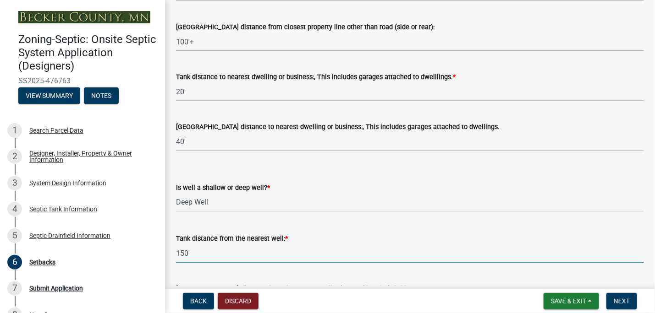
scroll to position [938, 0]
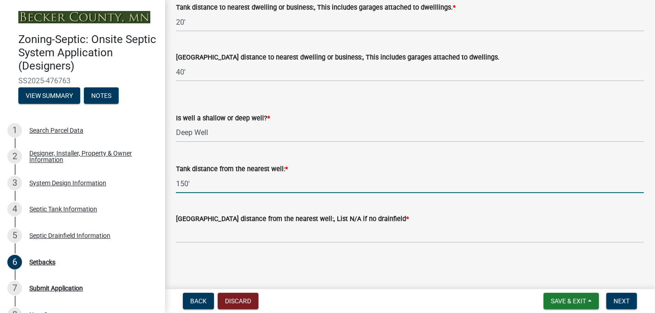
type input "150'"
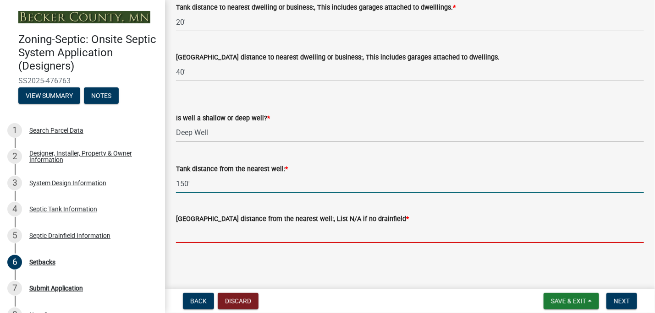
click at [187, 236] on input "[GEOGRAPHIC_DATA] distance from the nearest well:, List N/A if no drainfield *" at bounding box center [410, 233] width 468 height 19
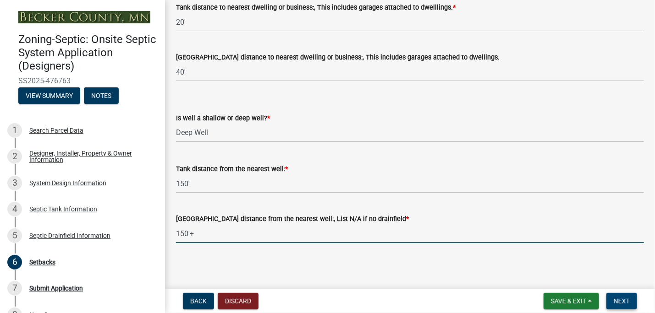
type input "150'+"
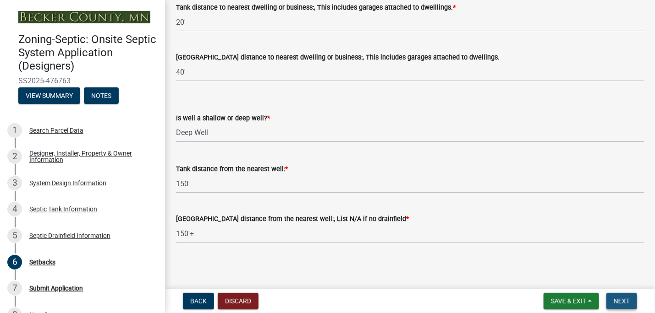
click at [624, 301] on span "Next" at bounding box center [621, 301] width 16 height 7
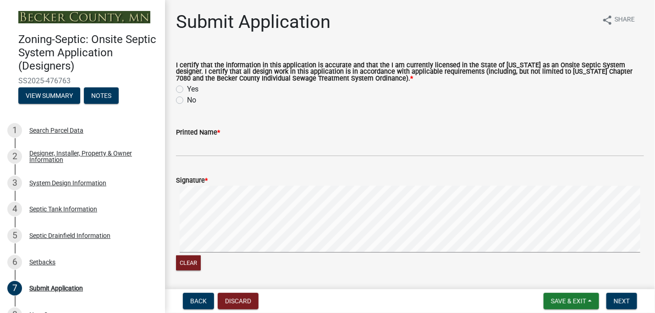
click at [187, 89] on label "Yes" at bounding box center [192, 89] width 11 height 11
click at [187, 89] on input "Yes" at bounding box center [190, 87] width 6 height 6
radio input "true"
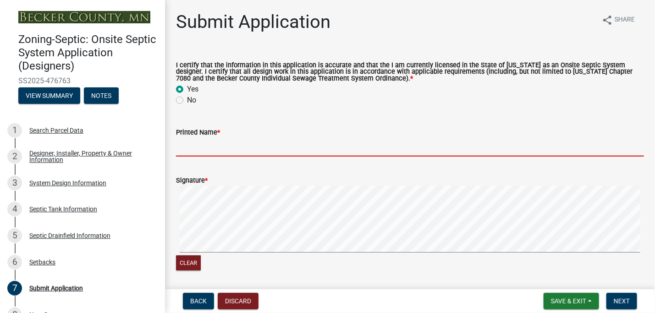
click at [189, 152] on input "Printed Name *" at bounding box center [410, 147] width 468 height 19
type input "[PERSON_NAME]"
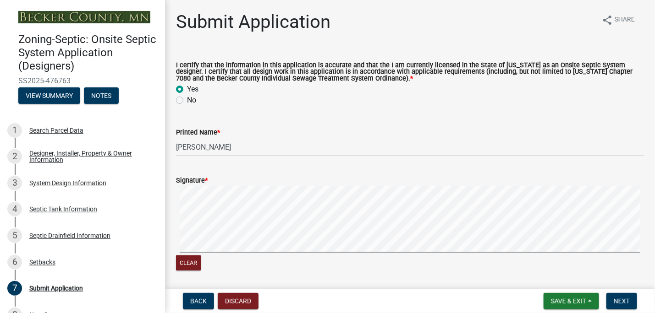
drag, startPoint x: 217, startPoint y: 184, endPoint x: 235, endPoint y: 185, distance: 18.3
click at [235, 185] on div "Signature *" at bounding box center [410, 180] width 468 height 11
click at [216, 185] on div "Signature *" at bounding box center [410, 180] width 468 height 11
click at [216, 186] on form "Signature * Clear" at bounding box center [410, 218] width 468 height 109
click at [621, 298] on span "Next" at bounding box center [621, 301] width 16 height 7
